Goal: Information Seeking & Learning: Check status

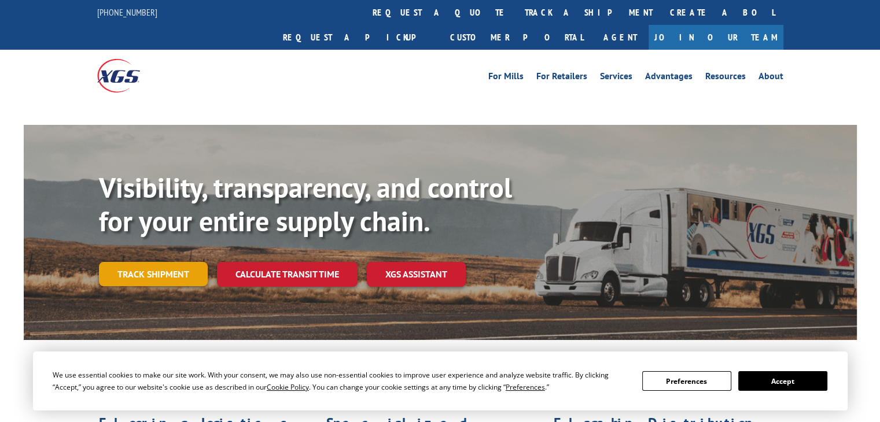
click at [163, 262] on link "Track shipment" at bounding box center [153, 274] width 109 height 24
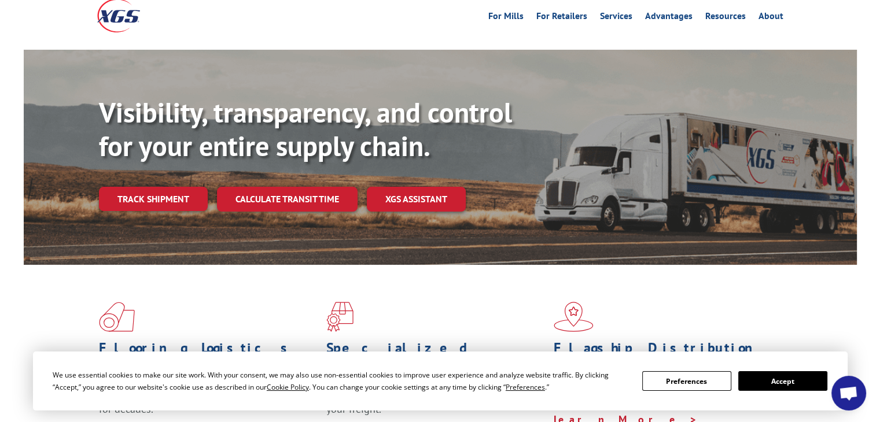
scroll to position [116, 0]
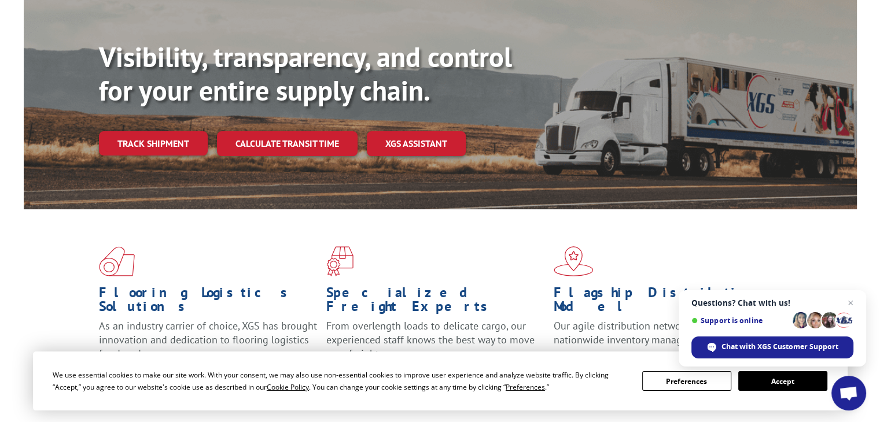
click at [773, 386] on button "Accept" at bounding box center [782, 381] width 89 height 20
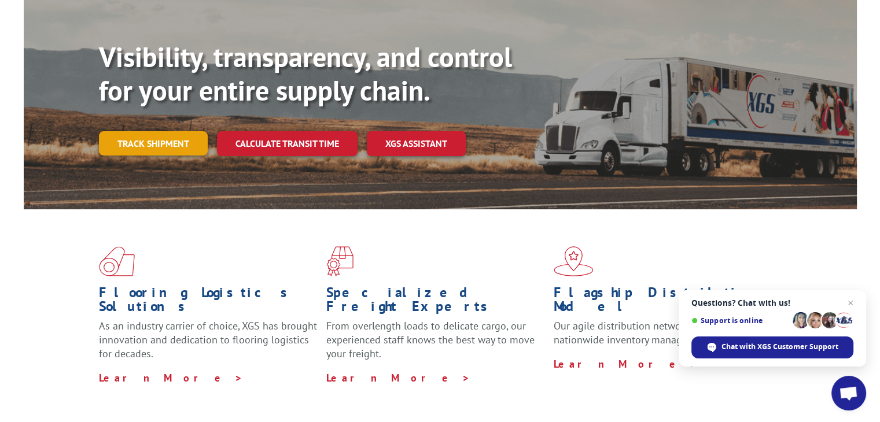
click at [169, 131] on link "Track shipment" at bounding box center [153, 143] width 109 height 24
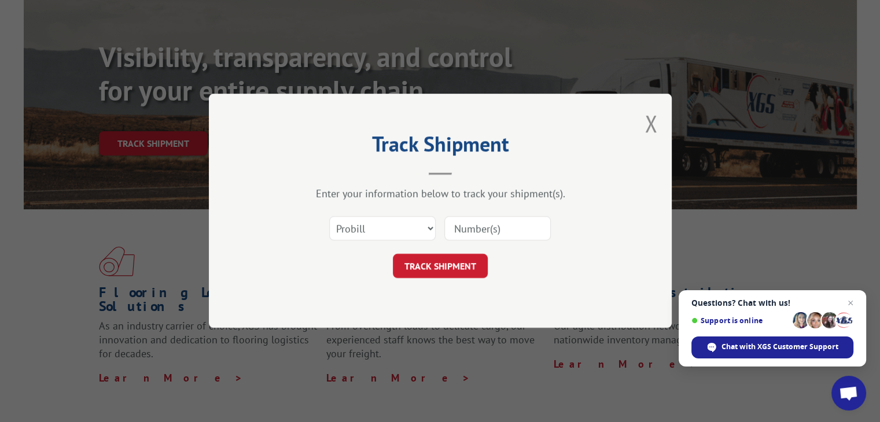
drag, startPoint x: 473, startPoint y: 233, endPoint x: 473, endPoint y: 240, distance: 7.0
click at [473, 233] on input at bounding box center [497, 229] width 106 height 24
paste input "17402832"
type input "17402832"
click at [458, 265] on button "TRACK SHIPMENT" at bounding box center [440, 267] width 95 height 24
